Goal: Task Accomplishment & Management: Use online tool/utility

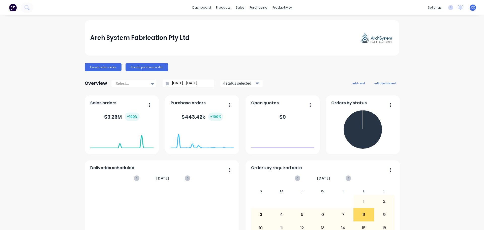
click at [255, 83] on icon "button" at bounding box center [257, 83] width 4 height 2
click at [284, 75] on div "Arch System Fabrication Pty Ltd Create sales order Create purchase order Overvi…" at bounding box center [242, 216] width 314 height 393
click at [270, 24] on div "Purchase Orders" at bounding box center [272, 24] width 27 height 5
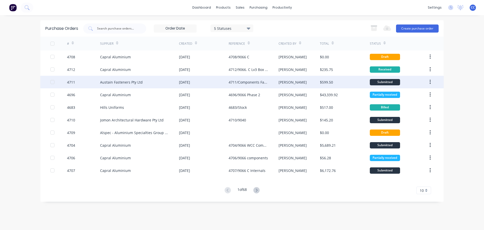
click at [143, 81] on div "Austain Fasteners Pty Ltd" at bounding box center [139, 82] width 79 height 13
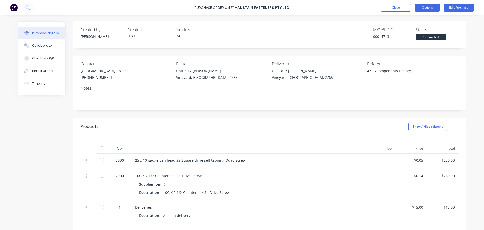
click at [423, 7] on button "Options" at bounding box center [427, 8] width 25 height 8
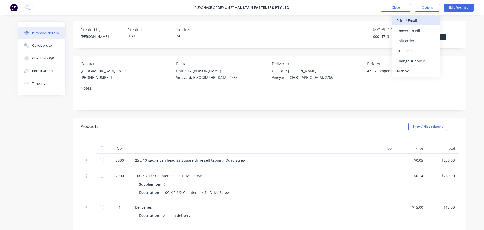
click at [408, 21] on div "Print / Email" at bounding box center [415, 20] width 39 height 7
click at [402, 31] on div "With pricing" at bounding box center [415, 30] width 39 height 7
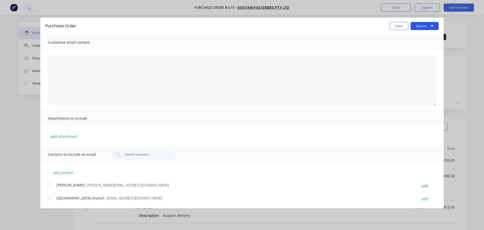
click at [420, 27] on button "Options" at bounding box center [424, 26] width 28 height 8
click at [402, 39] on div "Print" at bounding box center [414, 38] width 39 height 7
click at [391, 26] on button "Close" at bounding box center [399, 26] width 18 height 8
type textarea "x"
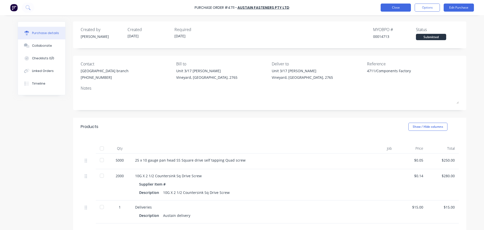
click at [386, 6] on button "Close" at bounding box center [395, 8] width 30 height 8
